Goal: Find specific page/section: Find specific page/section

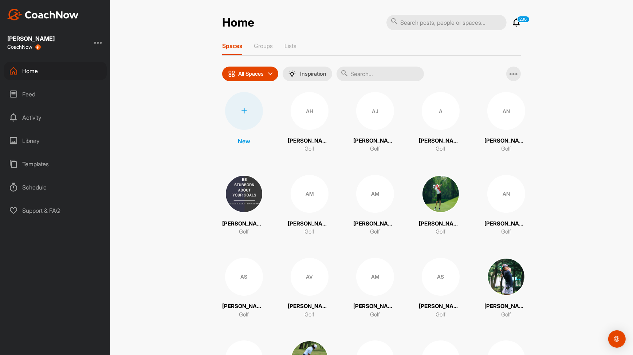
click at [29, 95] on div "Feed" at bounding box center [55, 94] width 103 height 18
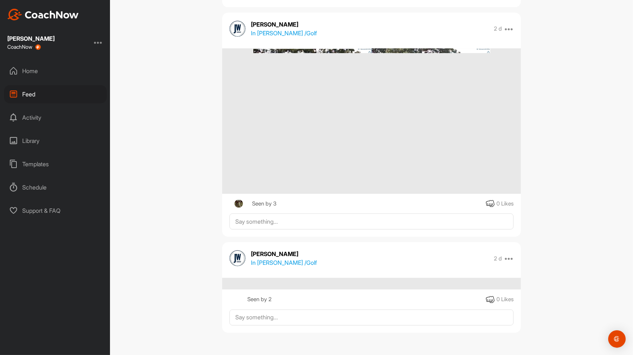
scroll to position [9164, 0]
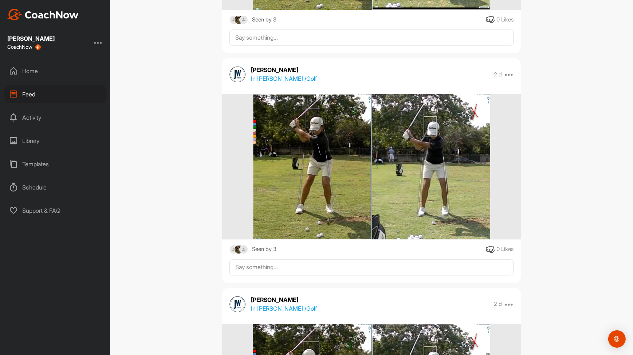
click at [34, 76] on div "Home" at bounding box center [55, 71] width 103 height 18
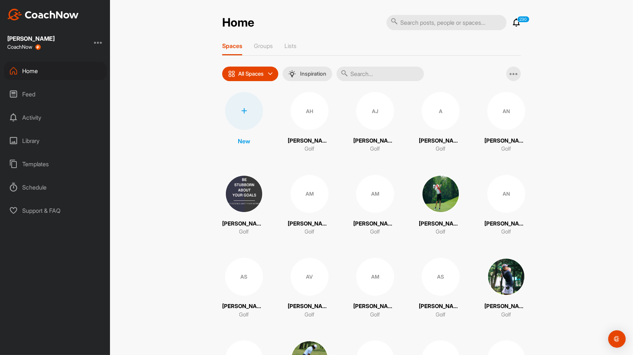
click at [391, 68] on input "text" at bounding box center [379, 74] width 87 height 15
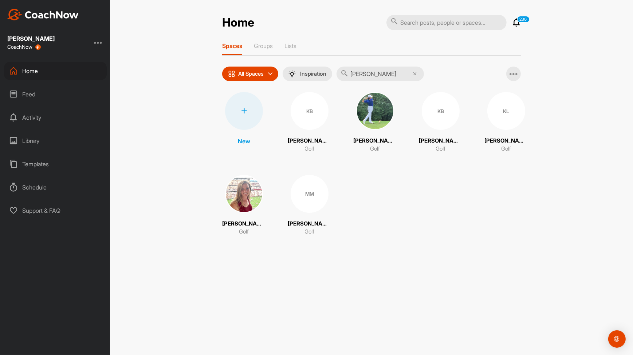
type input "[PERSON_NAME]"
click at [427, 133] on div "KB [PERSON_NAME] Golf" at bounding box center [441, 122] width 44 height 61
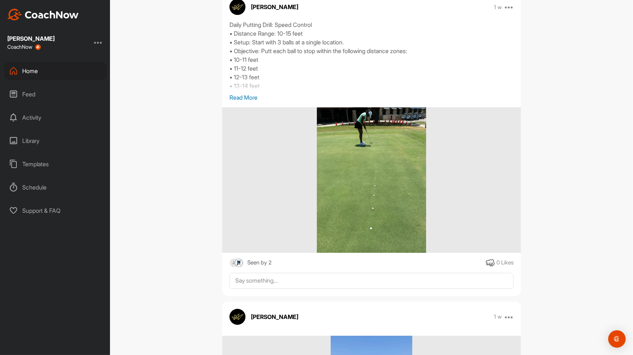
scroll to position [6567, 0]
click at [254, 96] on p "Read More" at bounding box center [371, 97] width 284 height 9
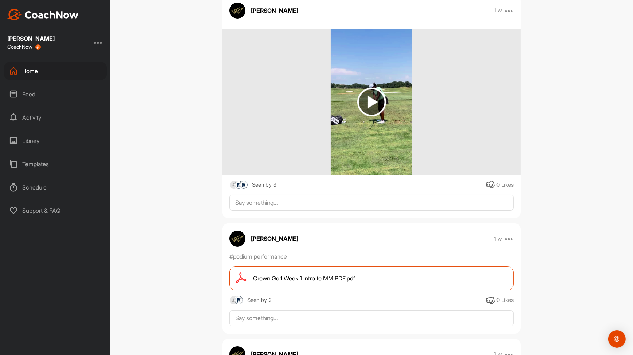
scroll to position [6907, 0]
